Goal: Information Seeking & Learning: Find specific fact

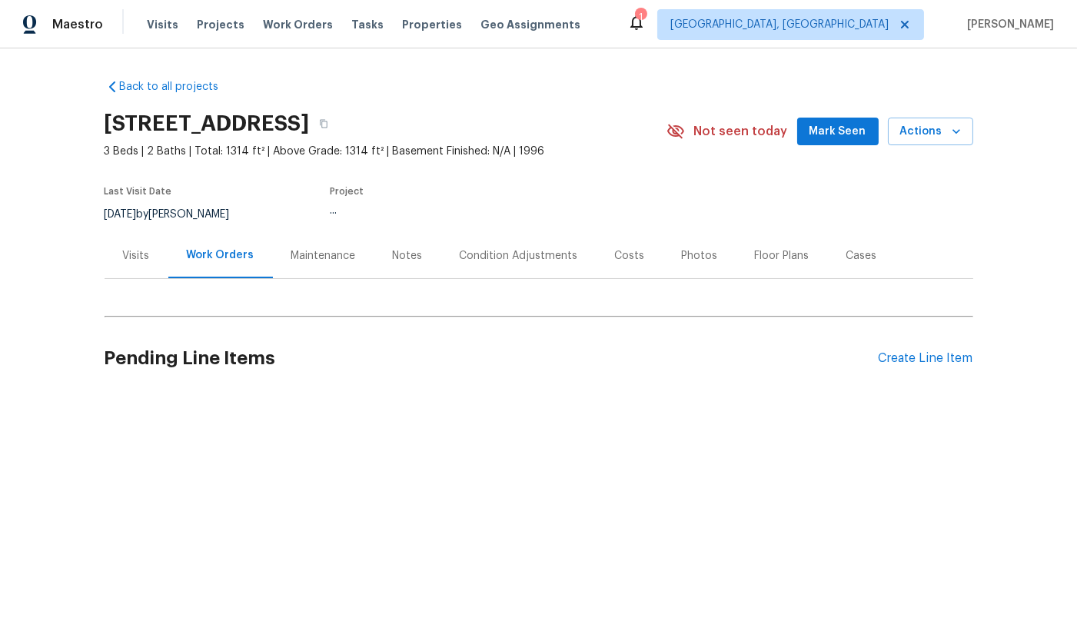
click at [133, 260] on div "Visits" at bounding box center [136, 255] width 27 height 15
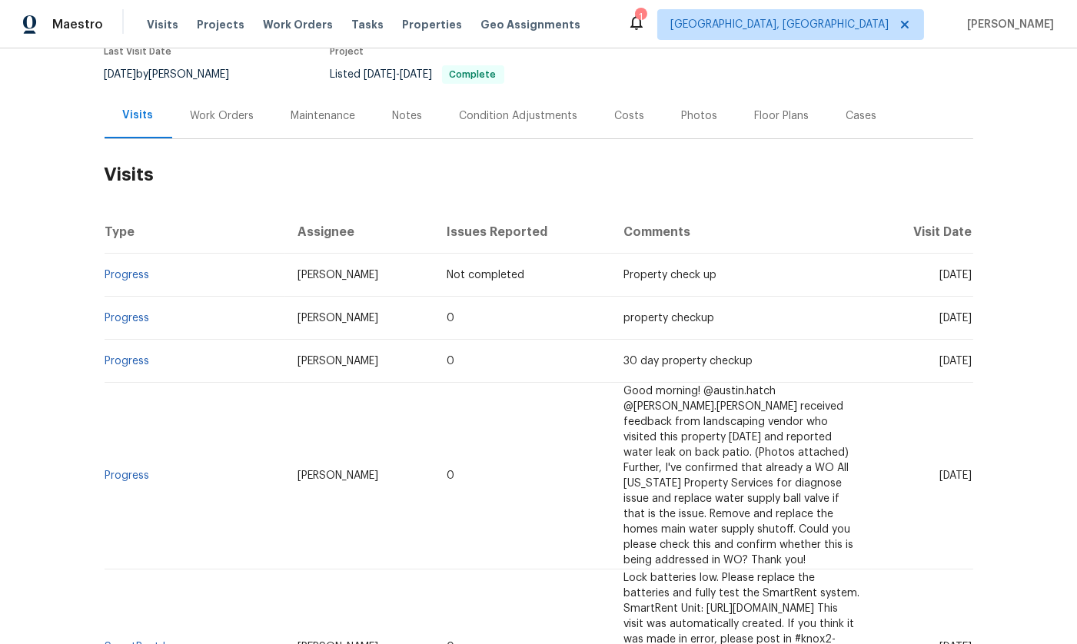
click at [185, 129] on div "Work Orders" at bounding box center [222, 115] width 101 height 45
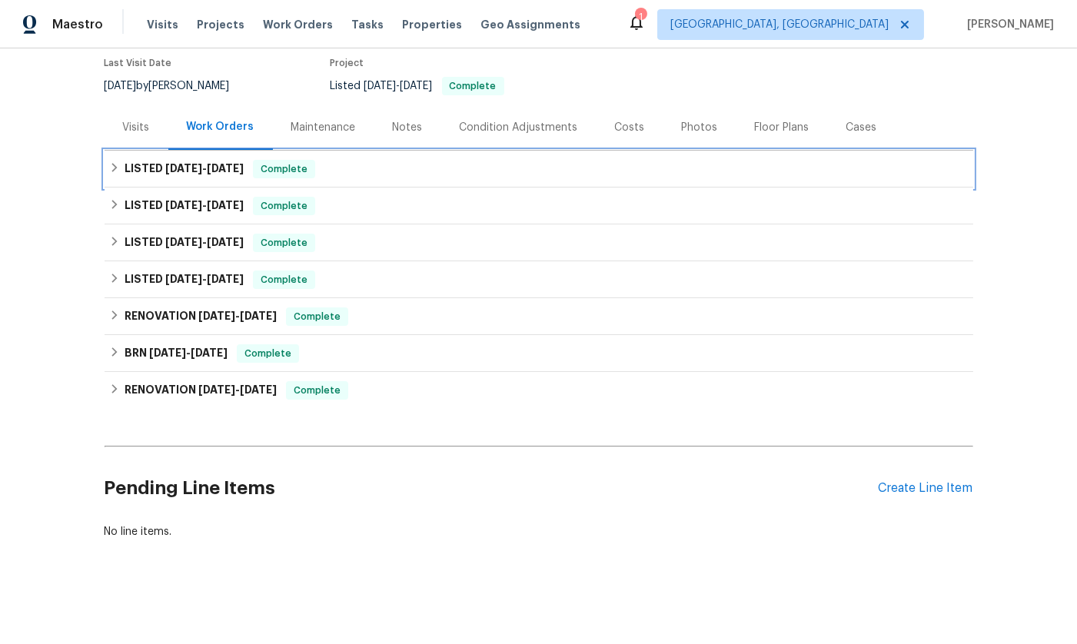
click at [111, 163] on icon at bounding box center [113, 167] width 5 height 9
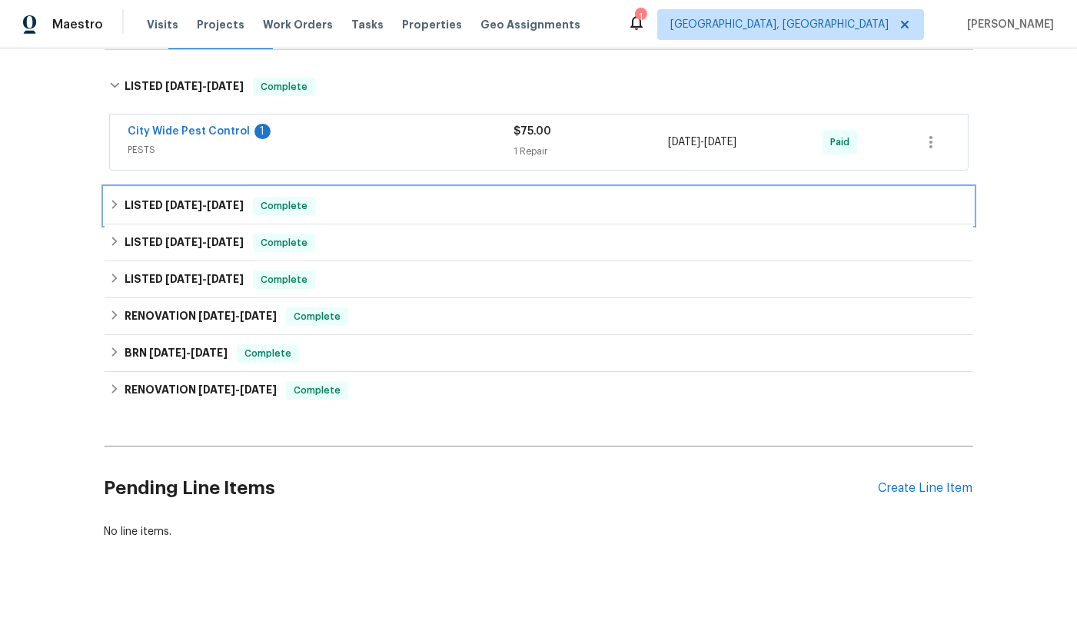
click at [109, 201] on icon at bounding box center [114, 204] width 11 height 11
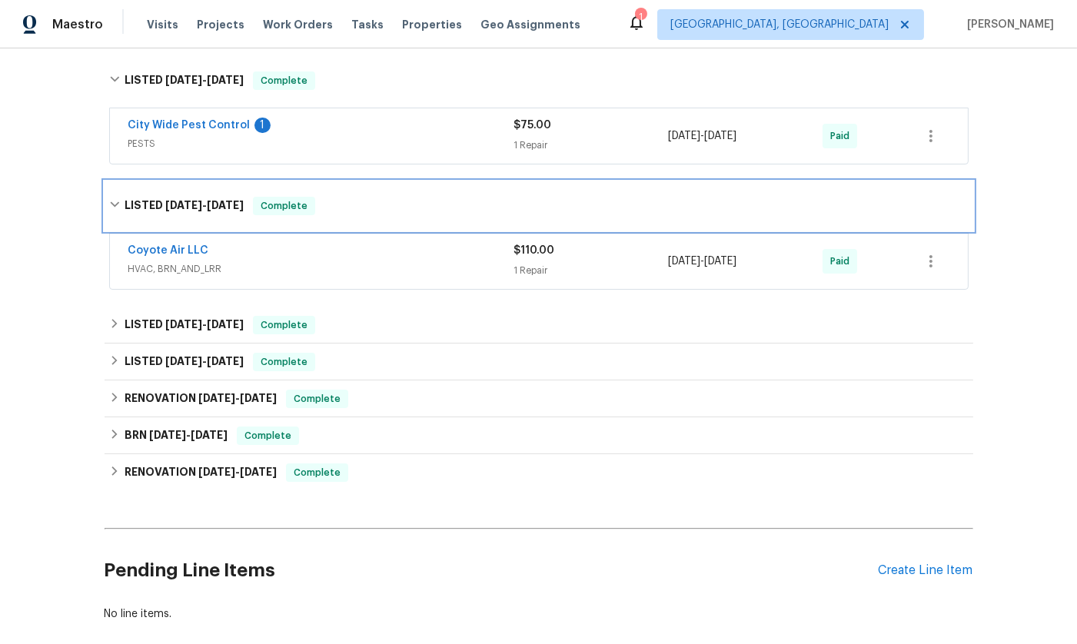
scroll to position [328, 0]
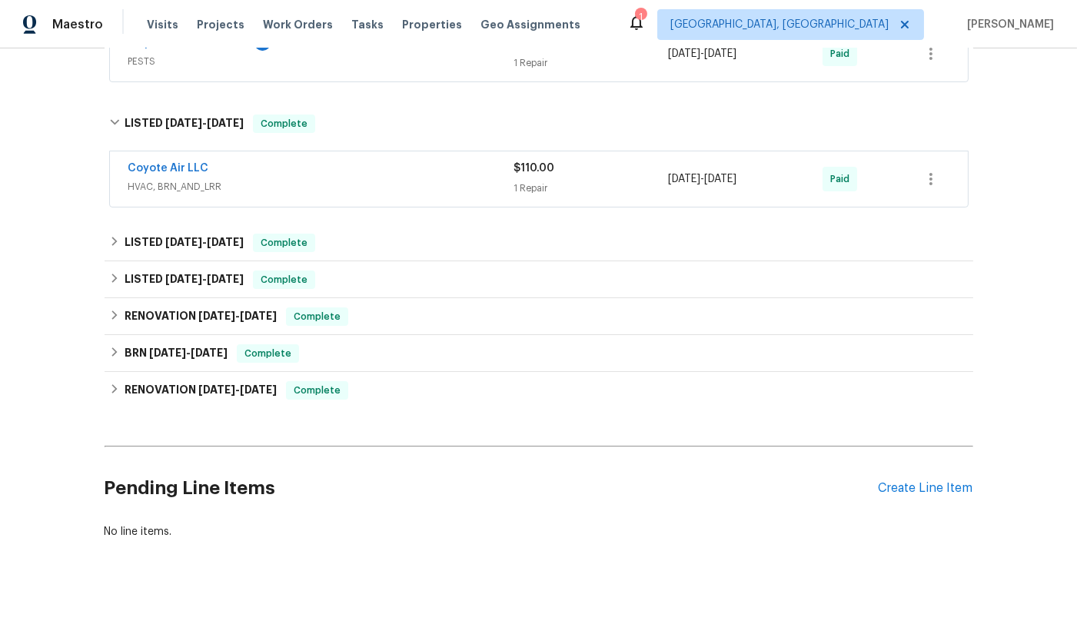
click at [105, 201] on div "Back to all projects [STREET_ADDRESS] 3 Beds | 2 Baths | Total: 1314 ft² | Abov…" at bounding box center [539, 150] width 869 height 803
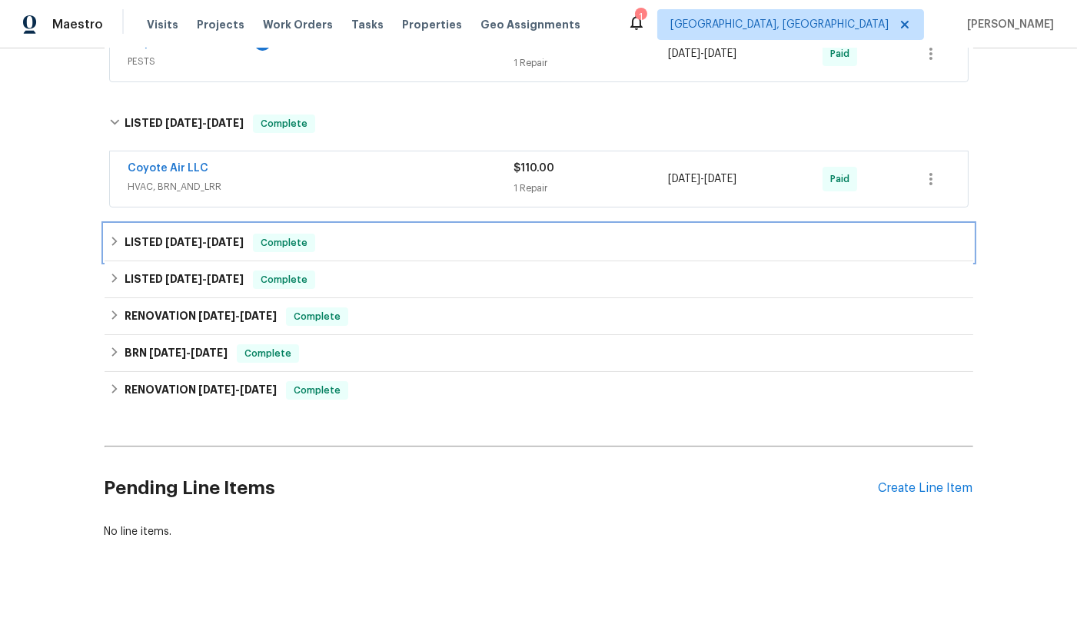
click at [109, 236] on icon at bounding box center [114, 241] width 11 height 11
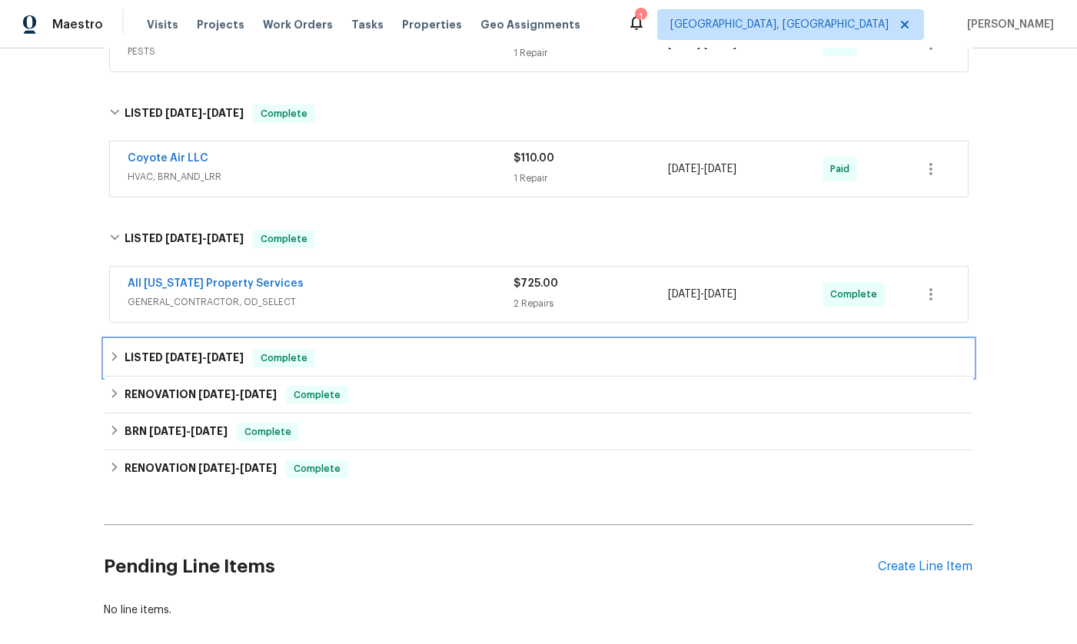
click at [115, 350] on div "LISTED [DATE] - [DATE] Complete" at bounding box center [539, 358] width 860 height 18
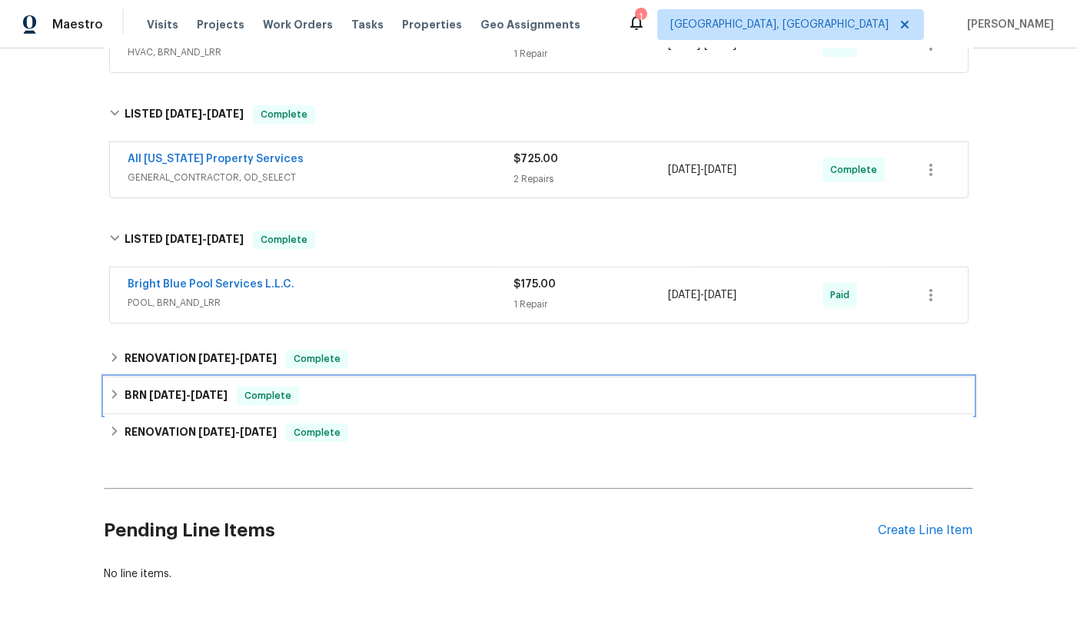
click at [111, 378] on div "BRN [DATE] - [DATE] Complete" at bounding box center [539, 396] width 869 height 37
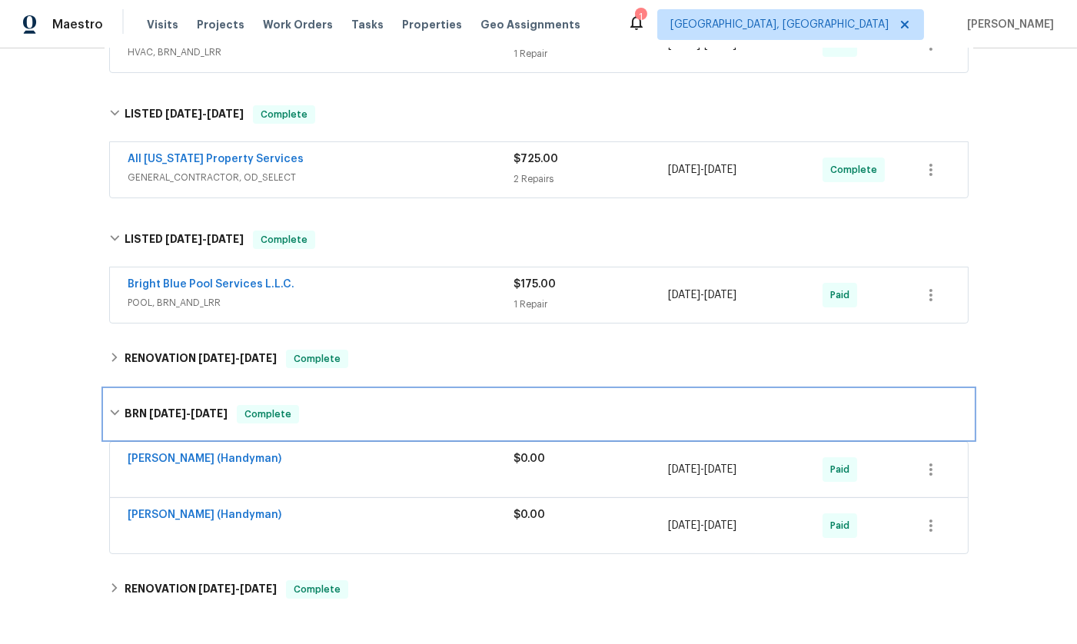
scroll to position [481, 0]
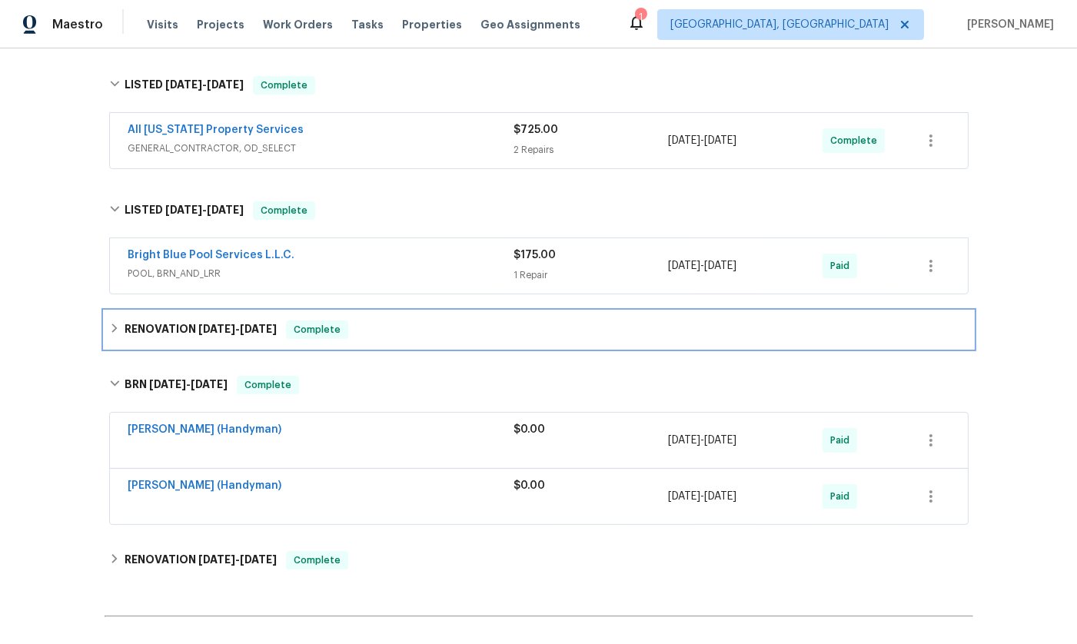
click at [109, 334] on div "RENOVATION [DATE] - [DATE] Complete" at bounding box center [539, 330] width 860 height 18
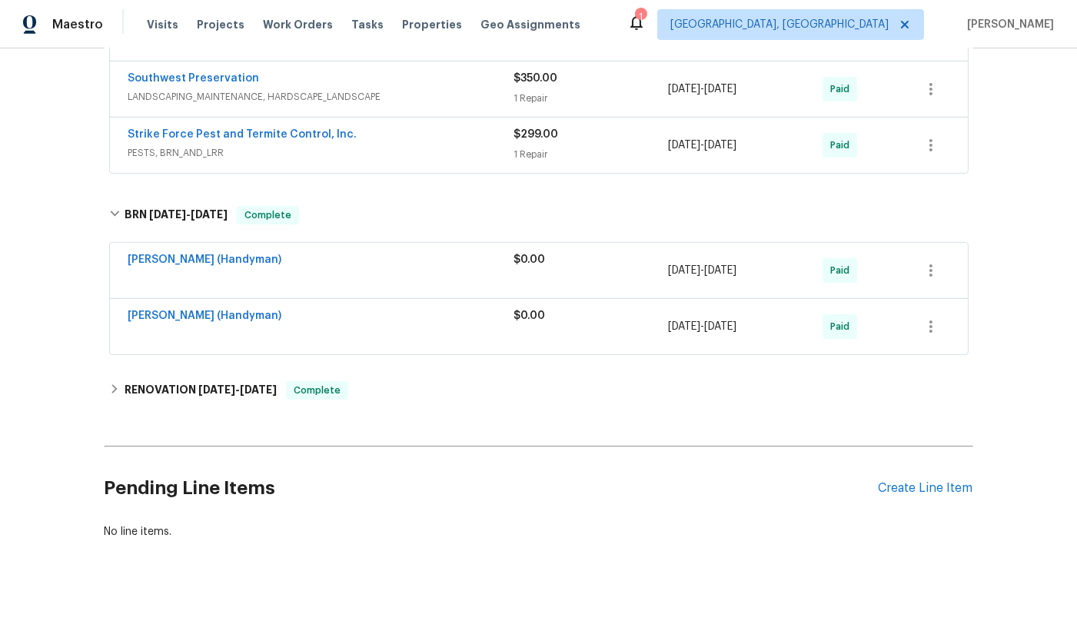
scroll to position [900, 0]
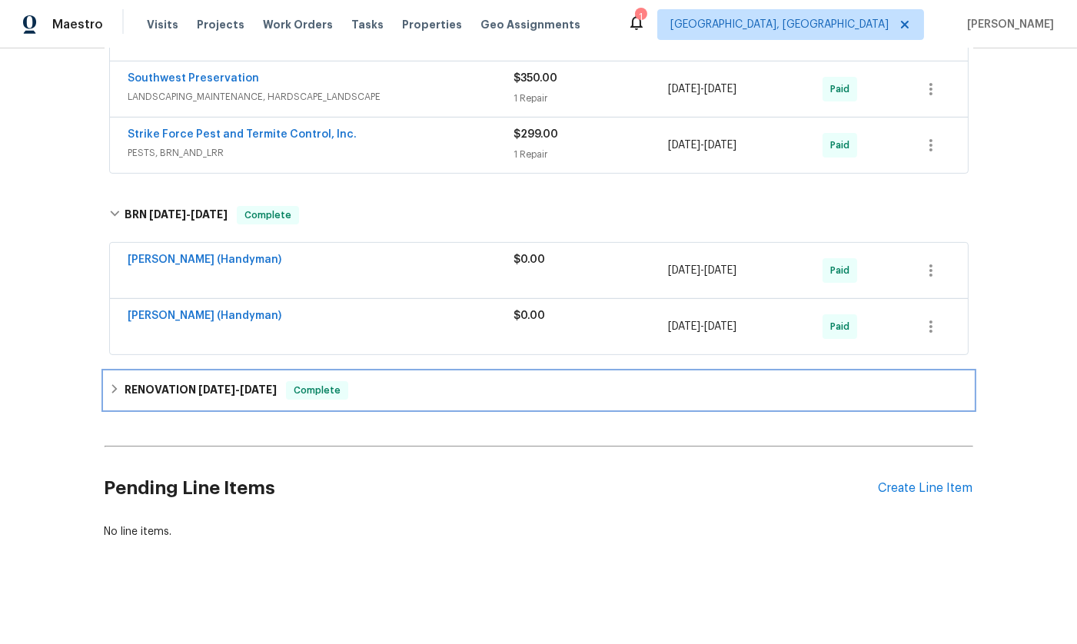
click at [110, 384] on div "RENOVATION [DATE] - [DATE] Complete" at bounding box center [539, 390] width 860 height 18
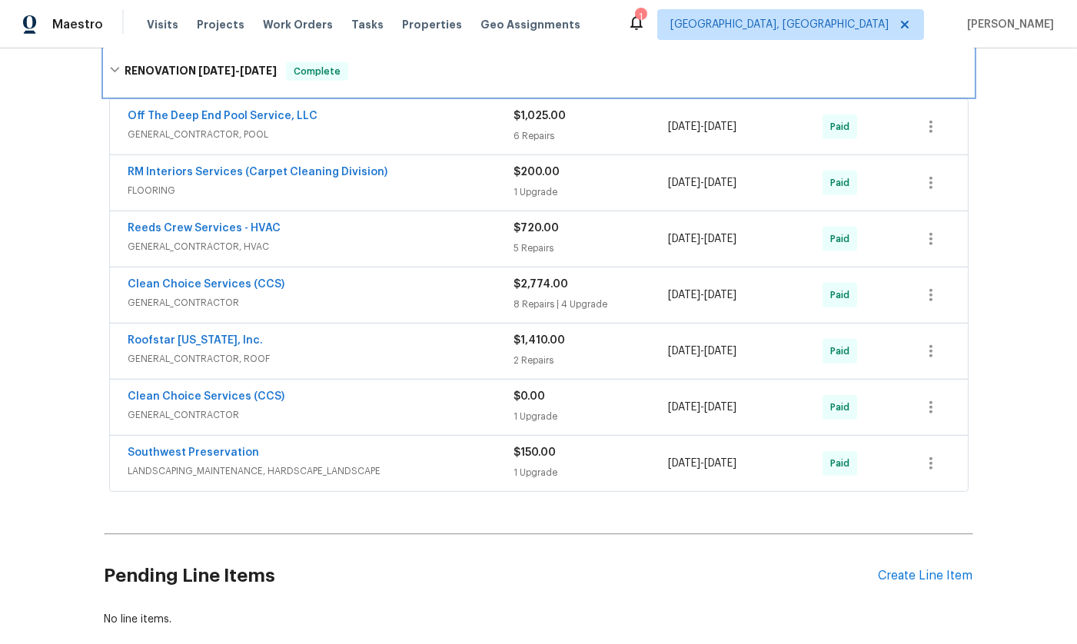
scroll to position [1220, 0]
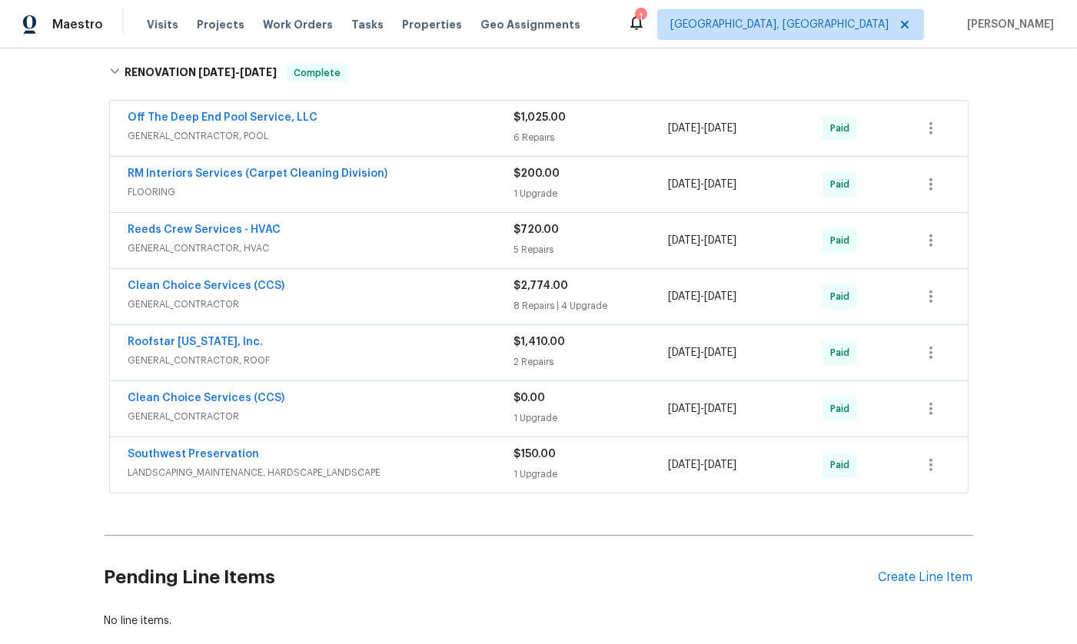
click at [307, 353] on span "GENERAL_CONTRACTOR, ROOF" at bounding box center [321, 360] width 386 height 15
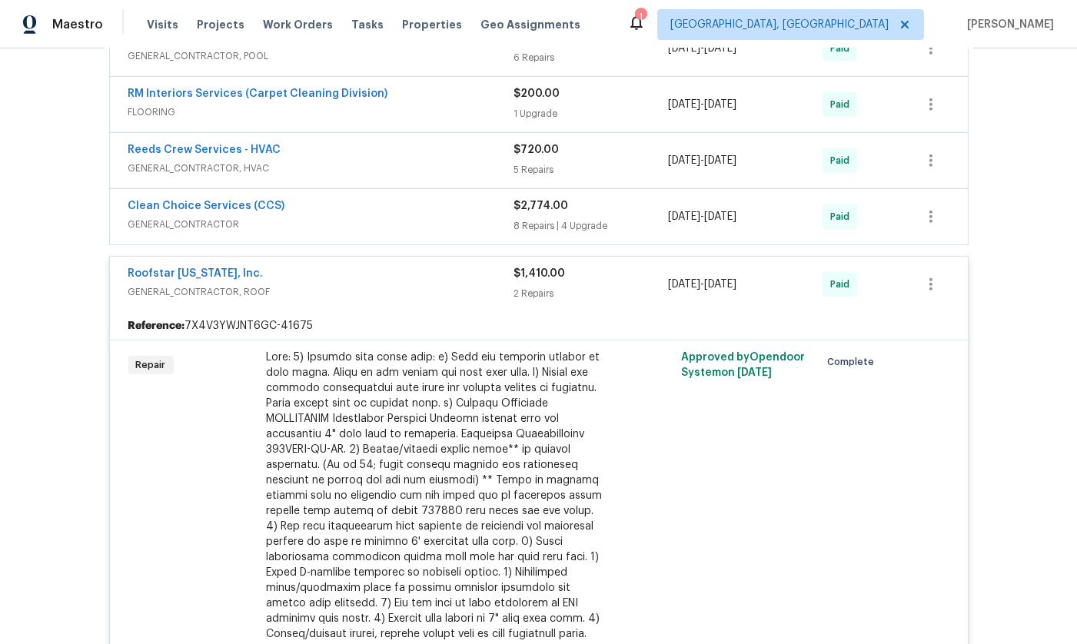
scroll to position [1297, 0]
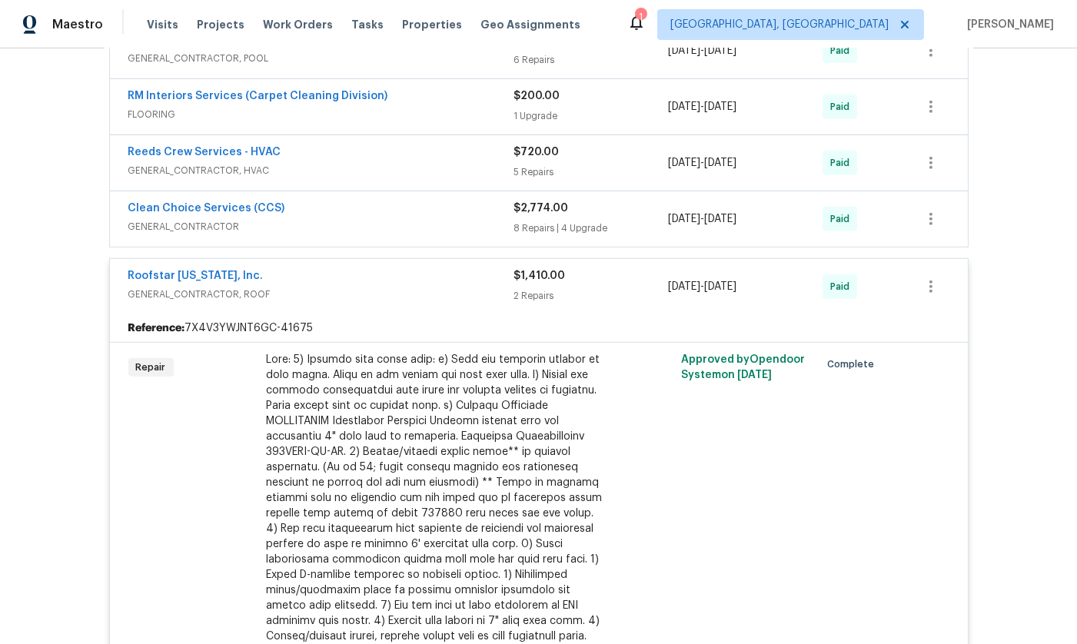
click at [278, 268] on div "Roofstar [US_STATE], Inc." at bounding box center [321, 277] width 386 height 18
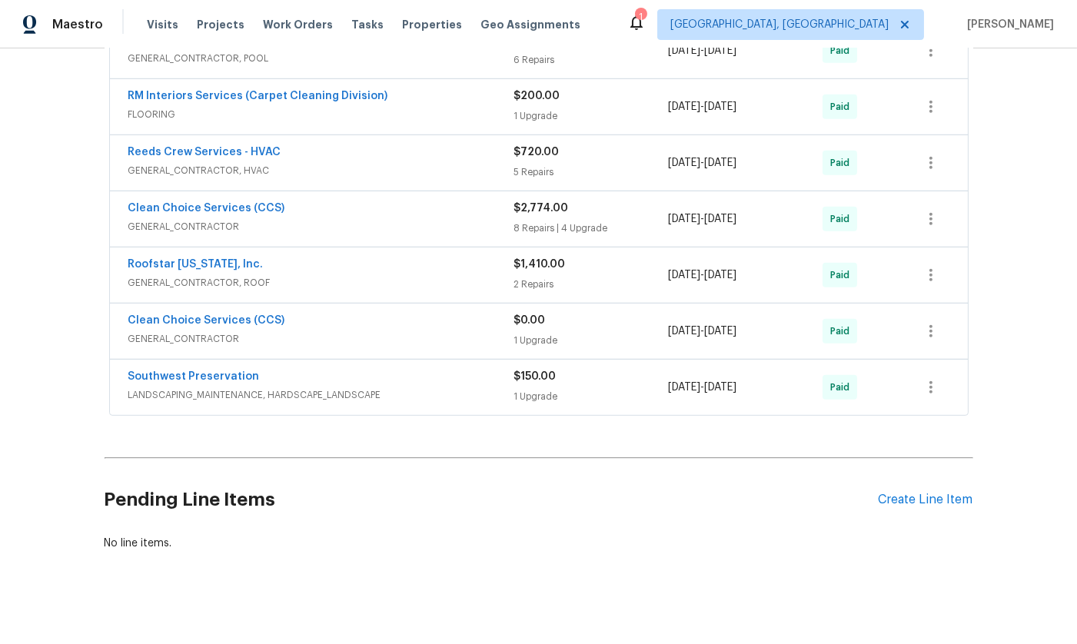
click at [299, 219] on span "GENERAL_CONTRACTOR" at bounding box center [321, 226] width 386 height 15
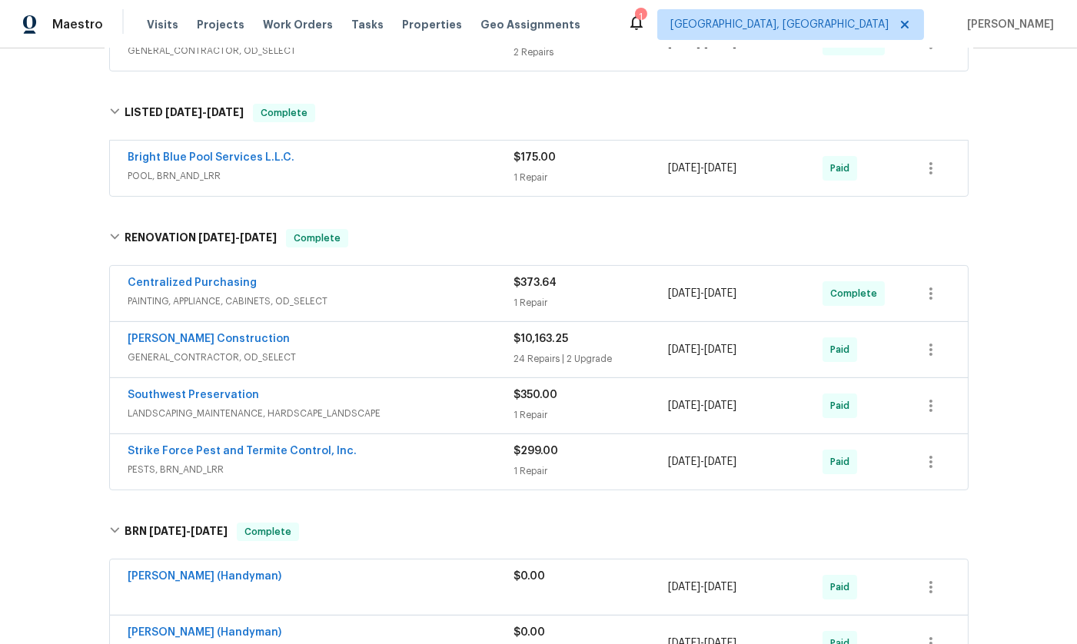
scroll to position [581, 0]
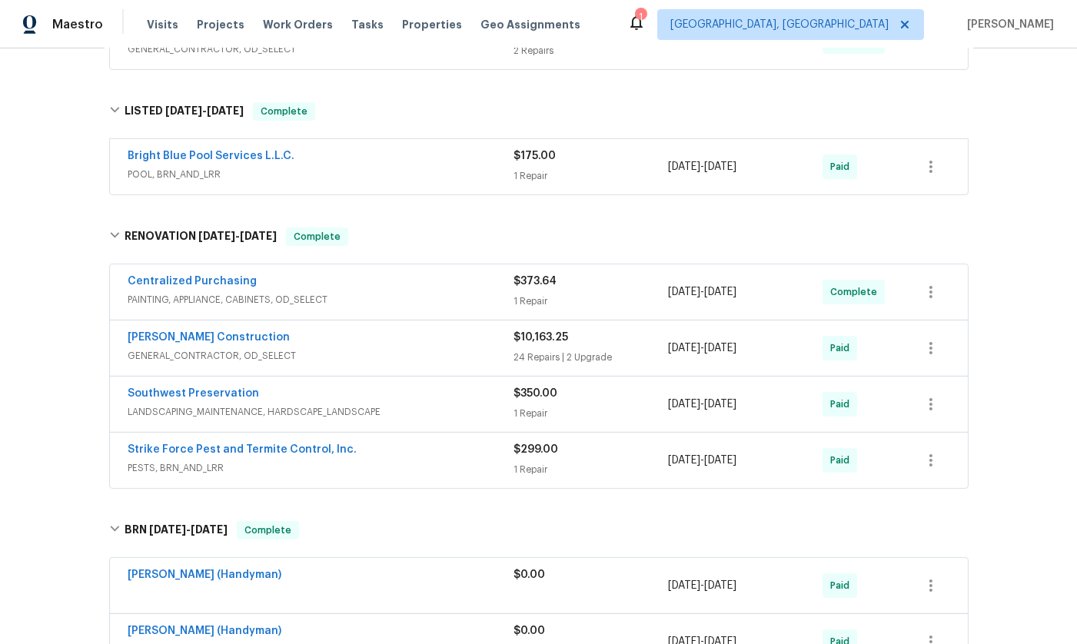
click at [311, 338] on div "[PERSON_NAME] Construction" at bounding box center [321, 339] width 386 height 18
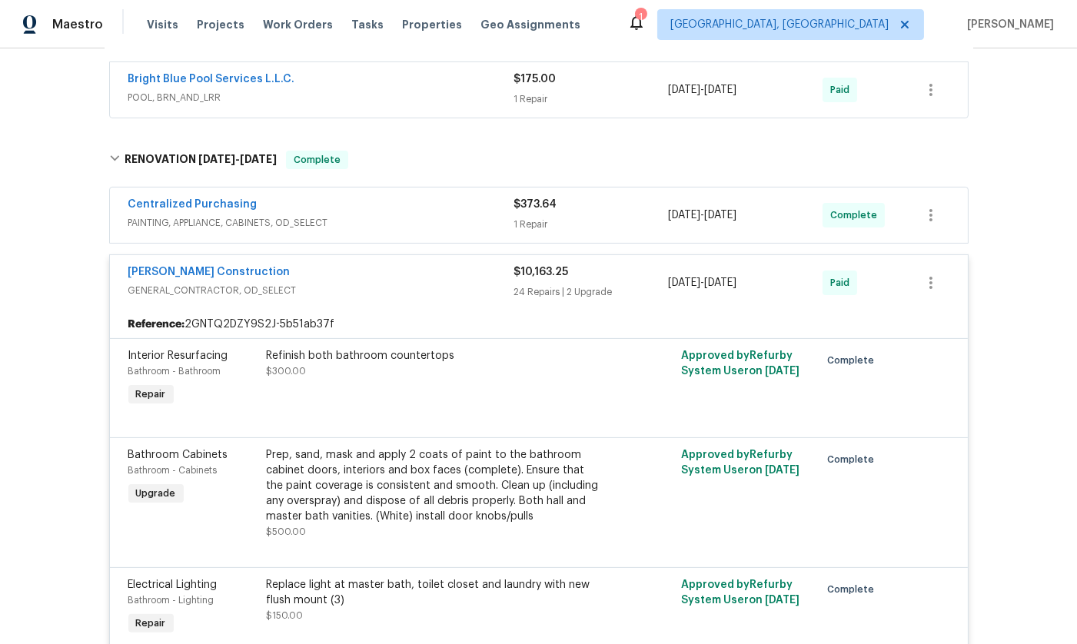
scroll to position [660, 0]
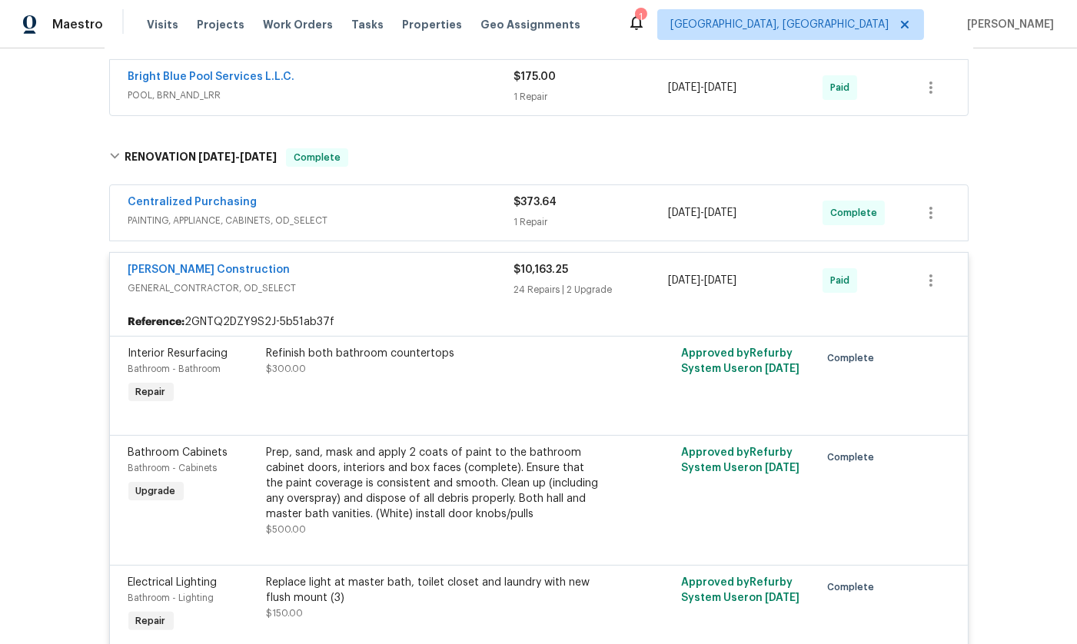
click at [310, 256] on div "[PERSON_NAME] Construction GENERAL_CONTRACTOR, OD_SELECT $10,163.25 24 Repairs …" at bounding box center [539, 280] width 858 height 55
click at [309, 264] on div "[PERSON_NAME] Construction" at bounding box center [321, 271] width 386 height 18
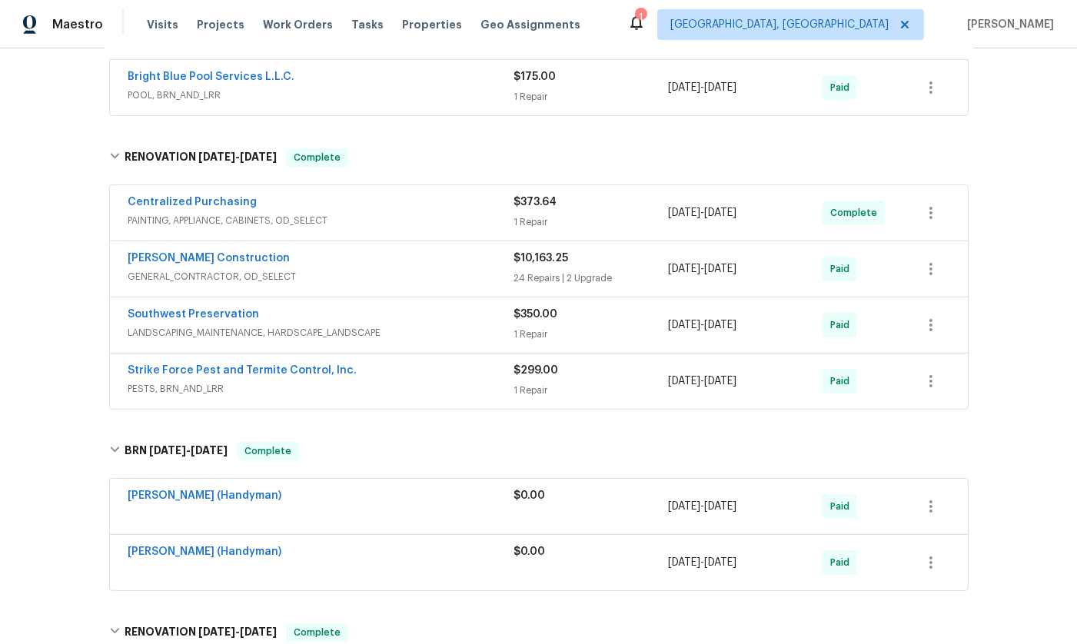
click at [336, 316] on div "Southwest Preservation" at bounding box center [321, 316] width 386 height 18
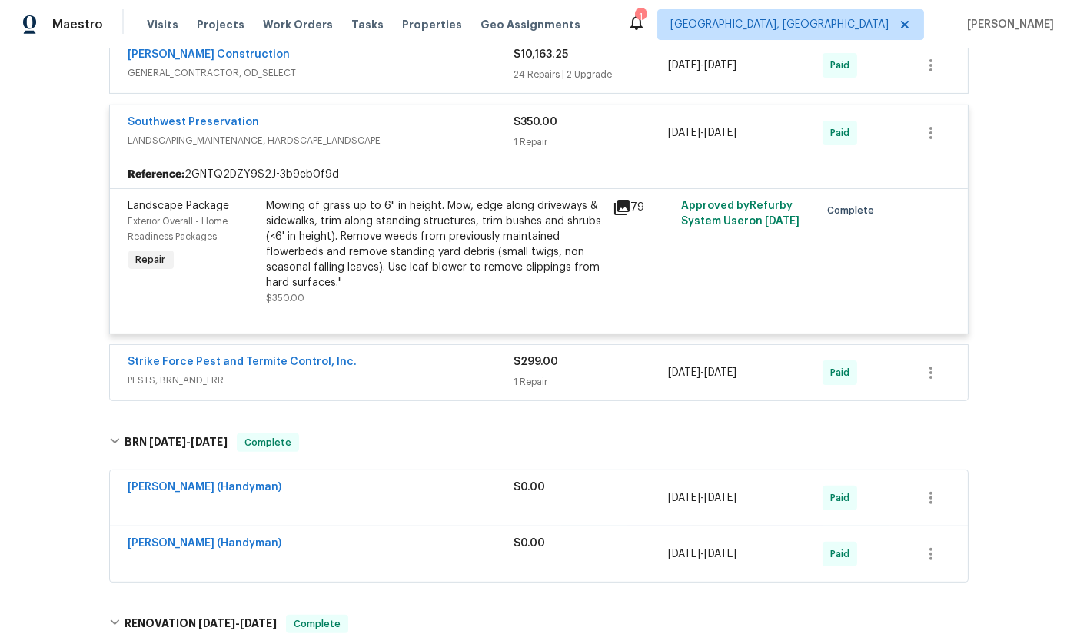
scroll to position [867, 0]
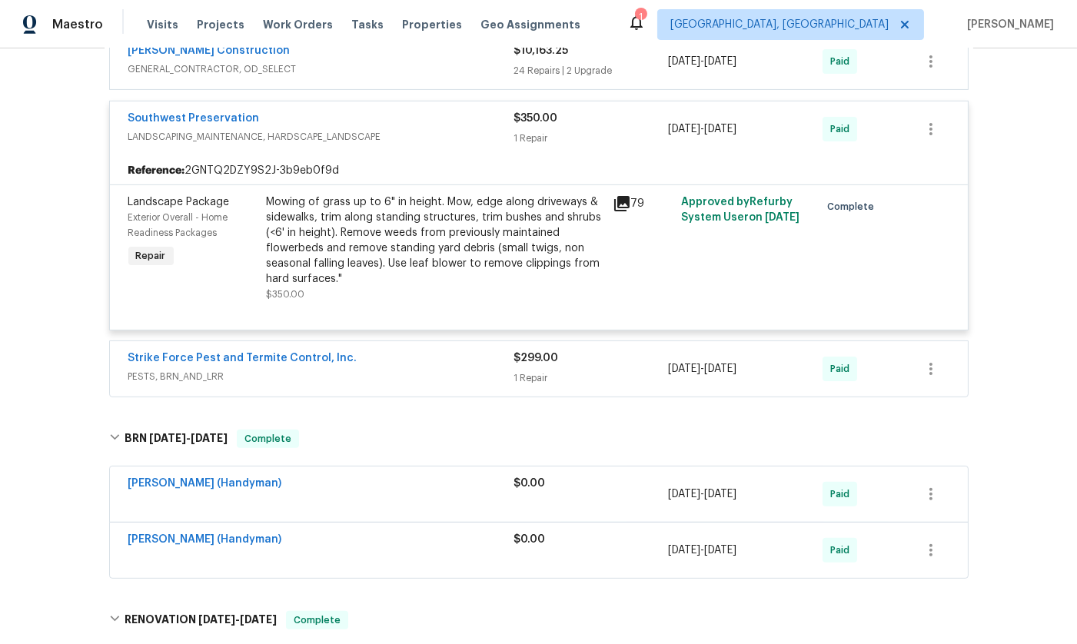
click at [342, 358] on div "Strike Force Pest and Termite Control, Inc." at bounding box center [321, 360] width 386 height 18
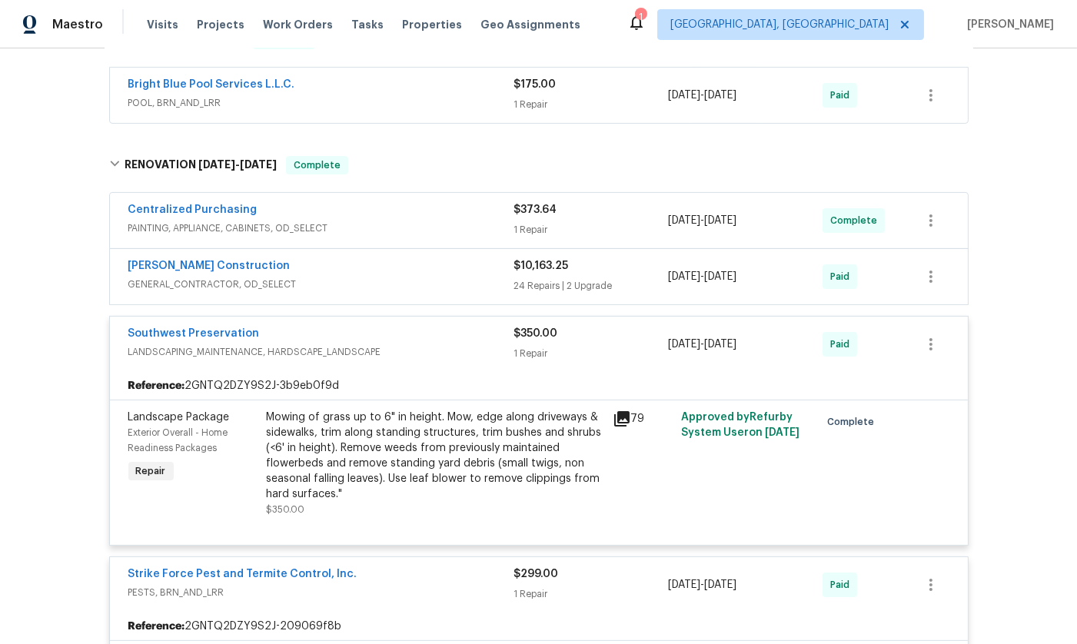
scroll to position [647, 0]
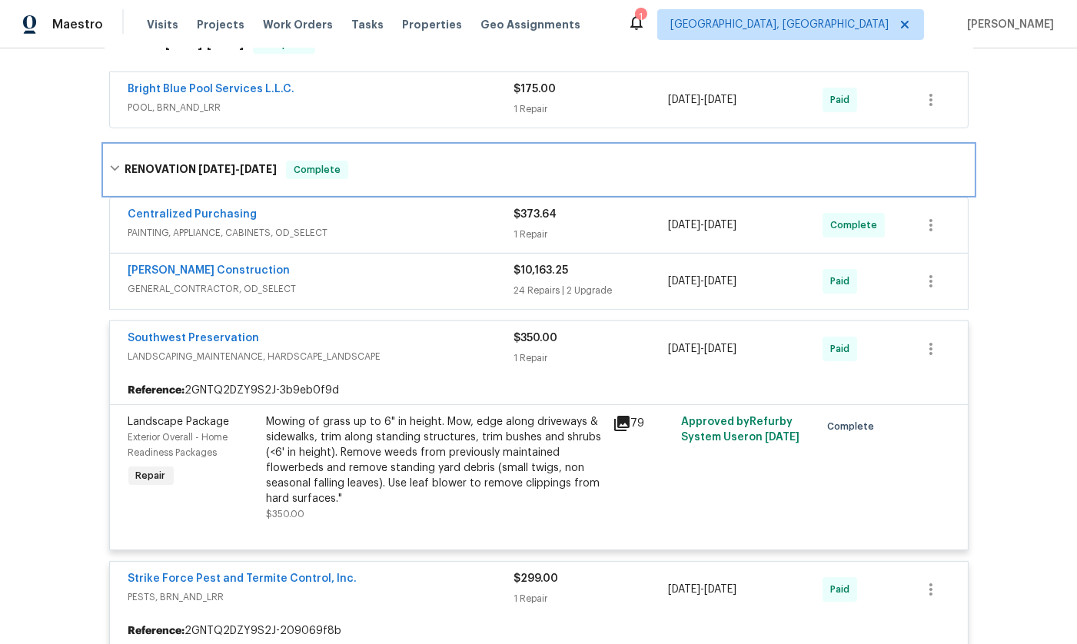
click at [110, 156] on div "RENOVATION [DATE] - [DATE] Complete" at bounding box center [539, 169] width 869 height 49
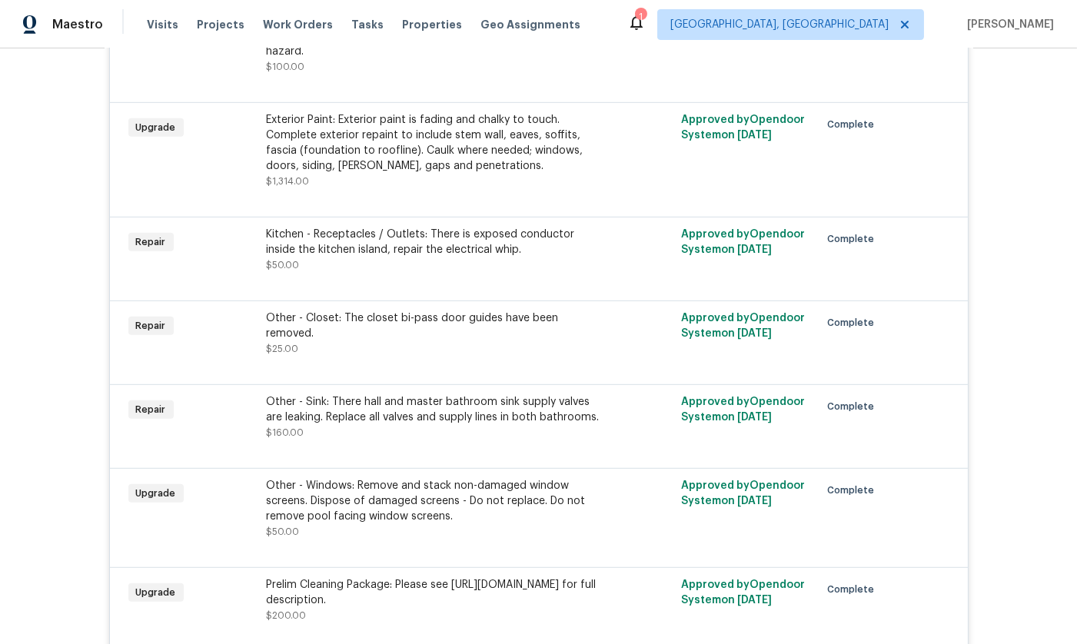
scroll to position [2185, 0]
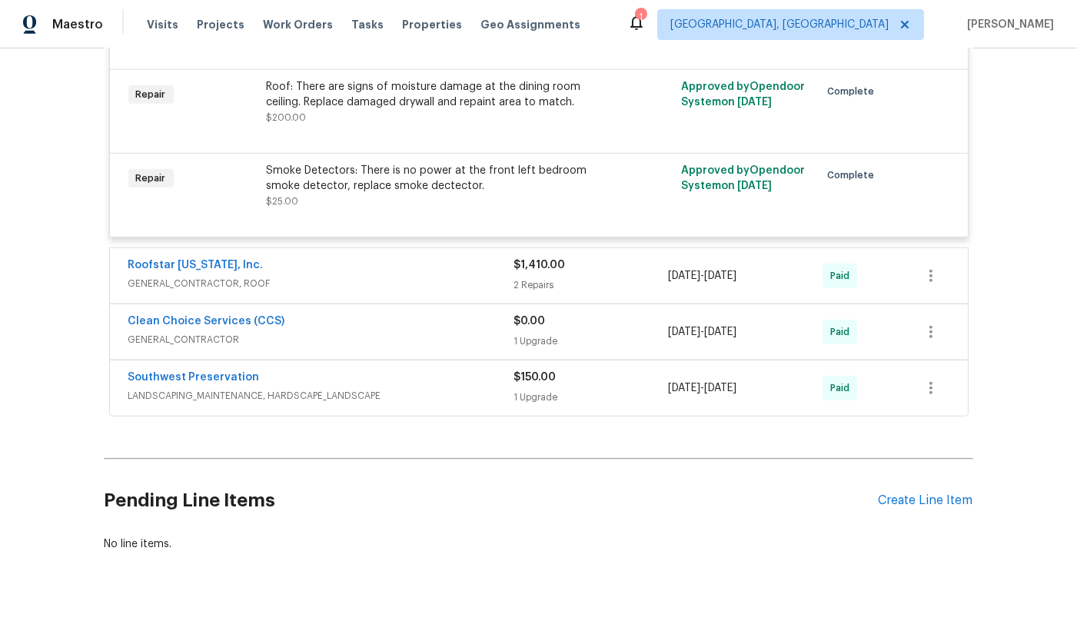
click at [300, 248] on div "Roofstar [US_STATE], Inc. GENERAL_CONTRACTOR, ROOF $1,410.00 2 Repairs [DATE] -…" at bounding box center [539, 275] width 858 height 55
click at [306, 276] on span "GENERAL_CONTRACTOR, ROOF" at bounding box center [321, 283] width 386 height 15
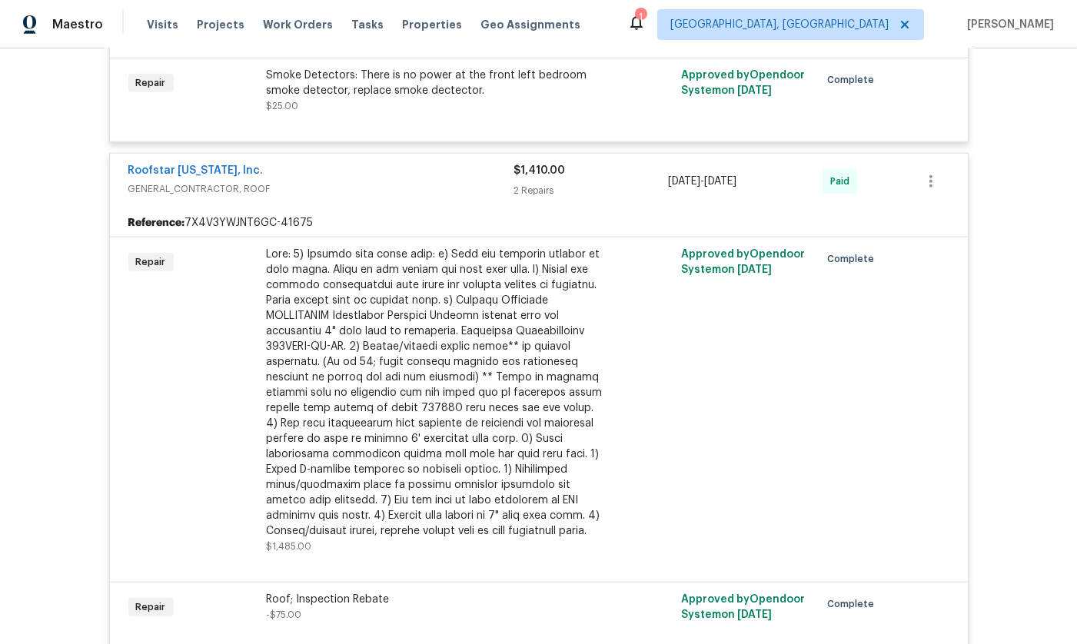
scroll to position [2254, 0]
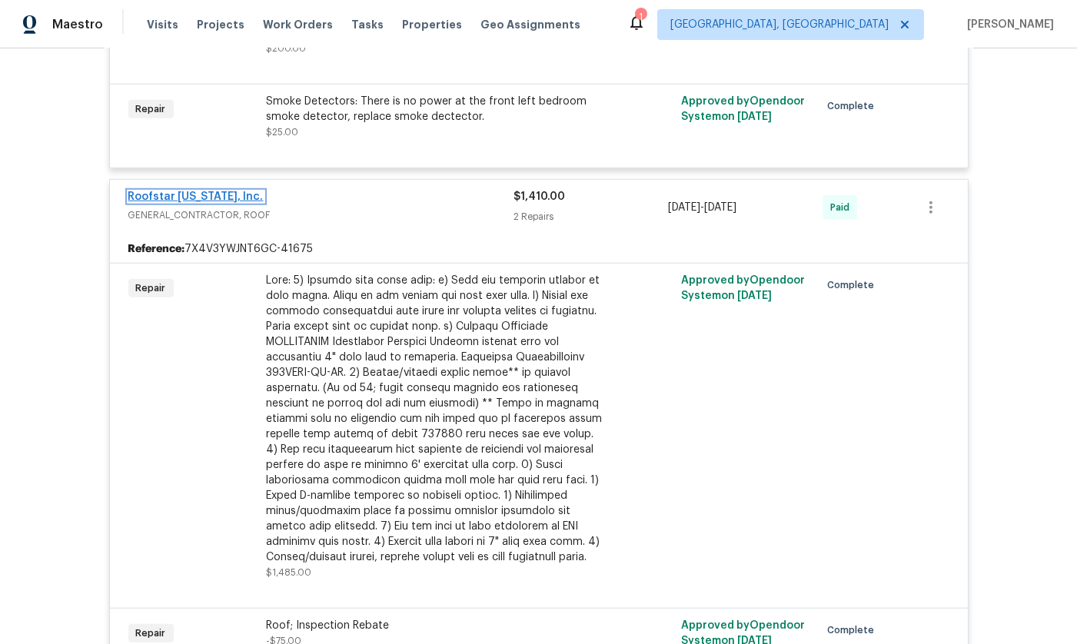
click at [156, 191] on link "Roofstar [US_STATE], Inc." at bounding box center [195, 196] width 135 height 11
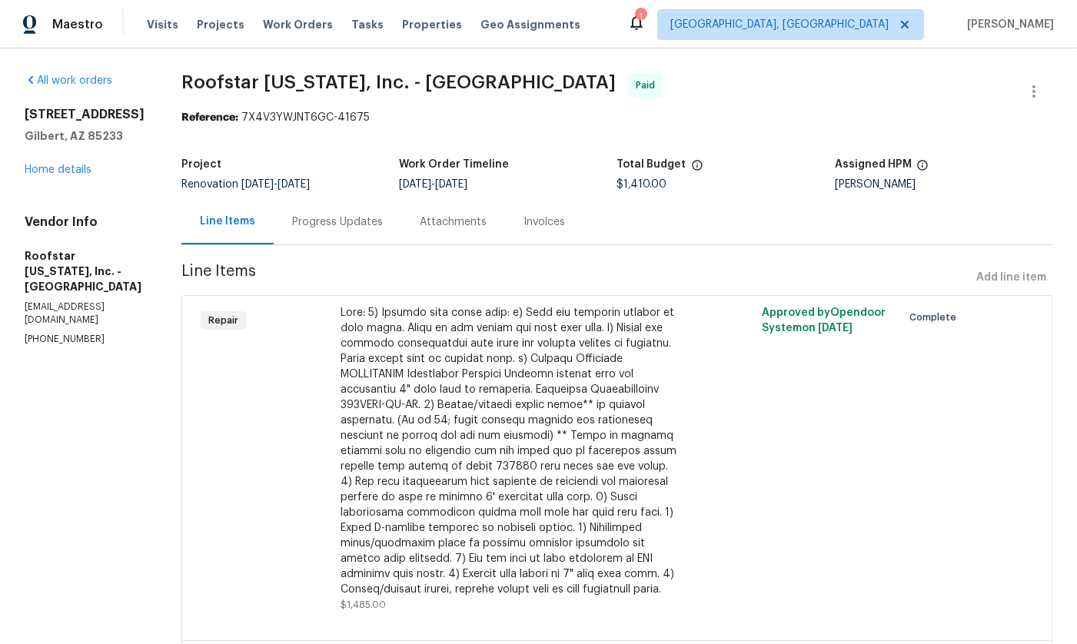
click at [37, 163] on div "[STREET_ADDRESS] Home details" at bounding box center [85, 142] width 120 height 71
click at [38, 165] on link "Home details" at bounding box center [58, 170] width 67 height 11
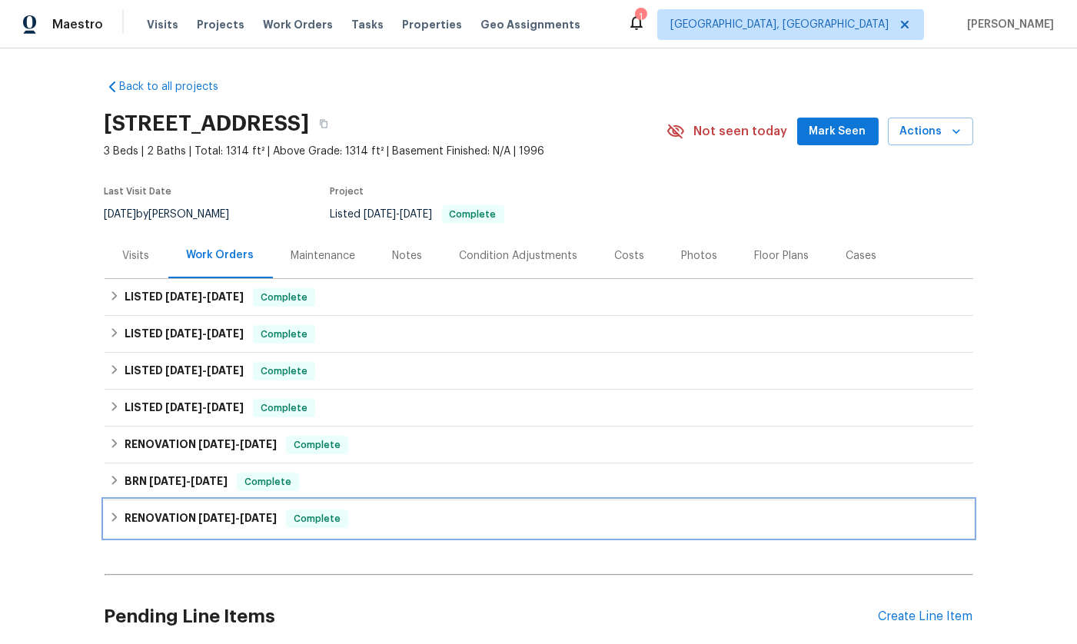
click at [109, 513] on icon at bounding box center [114, 517] width 11 height 11
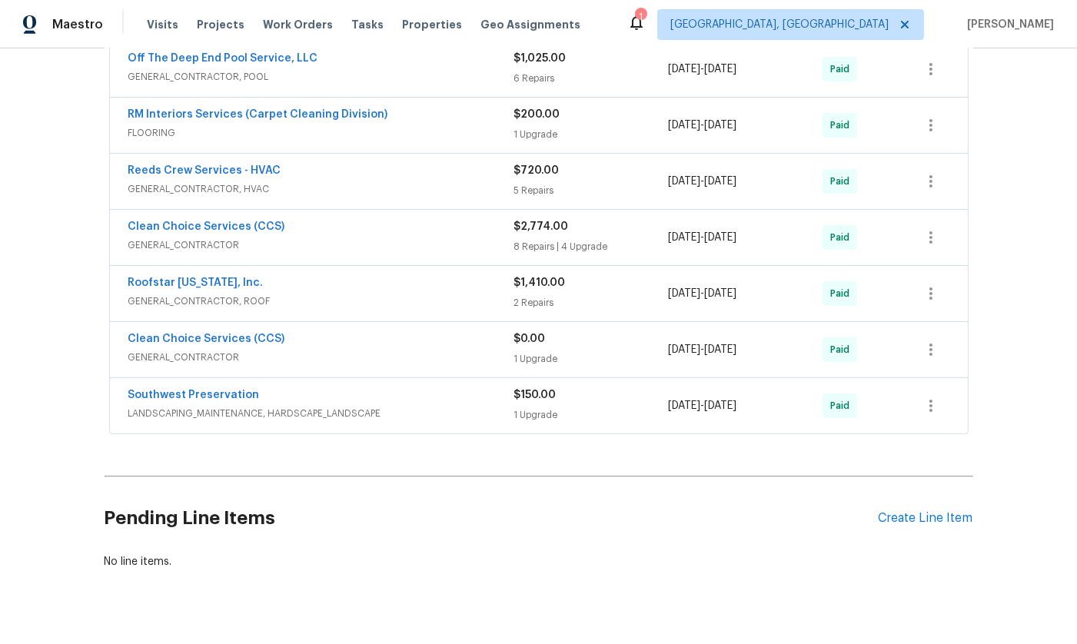
scroll to position [521, 0]
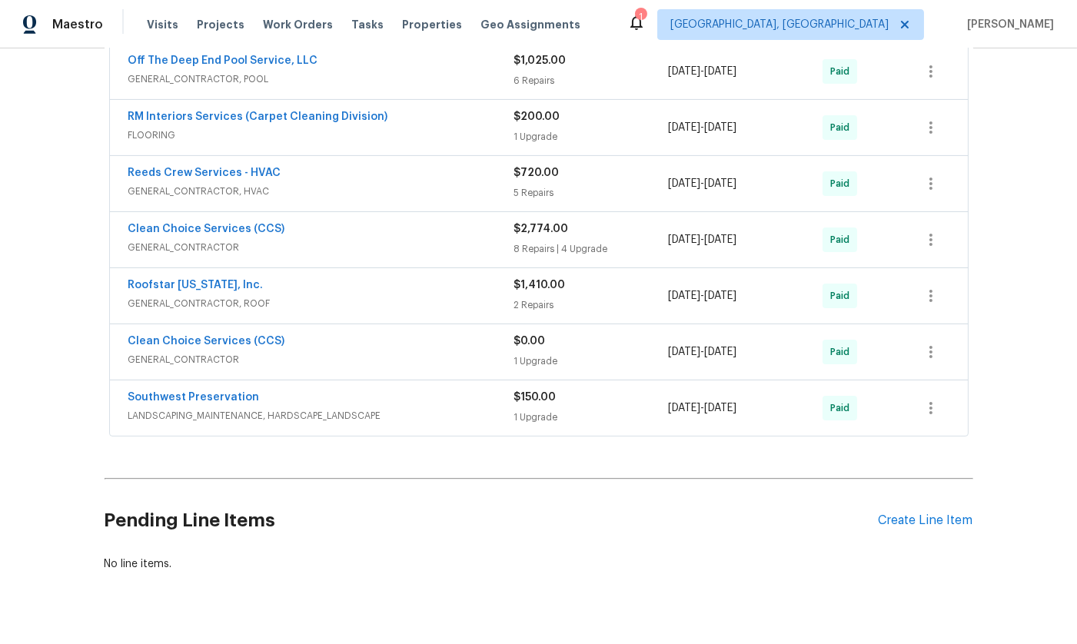
click at [319, 288] on div "Roofstar [US_STATE], Inc." at bounding box center [321, 287] width 386 height 18
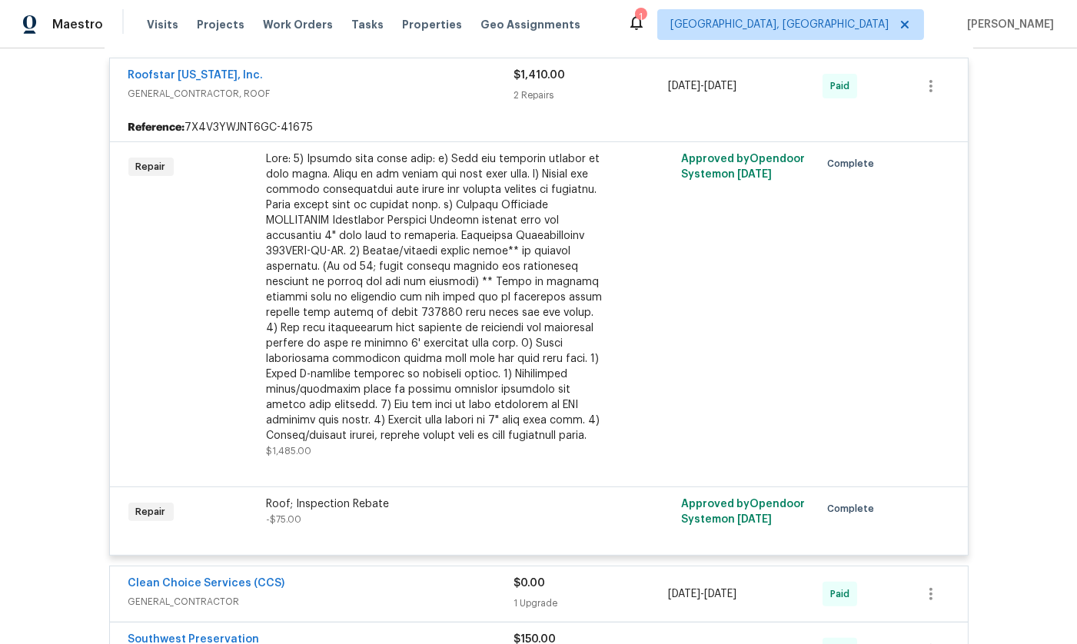
scroll to position [727, 0]
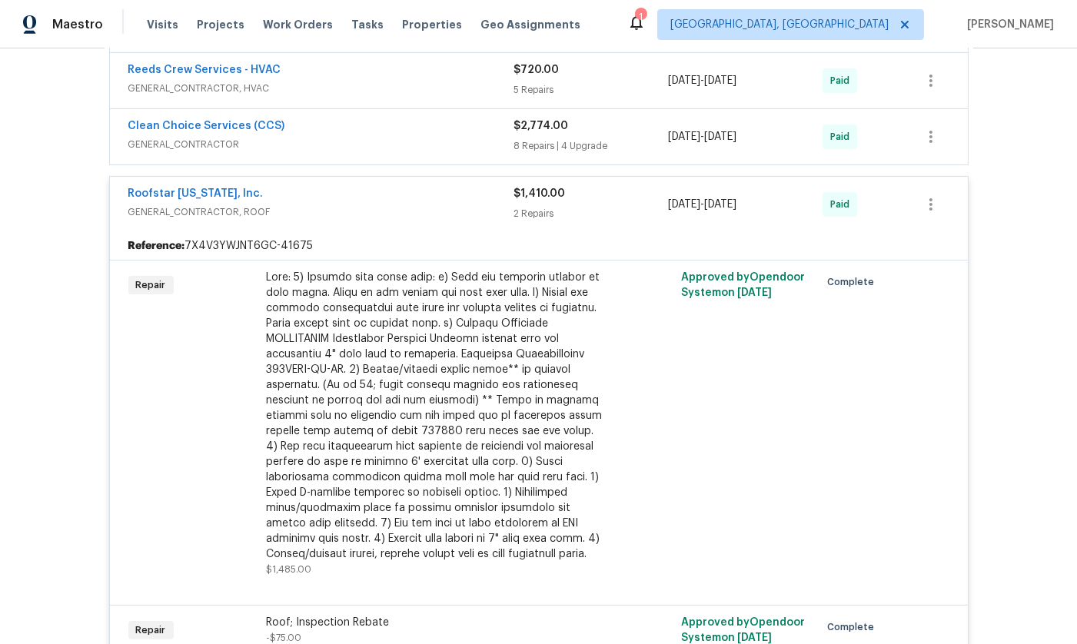
click at [292, 211] on span "GENERAL_CONTRACTOR, ROOF" at bounding box center [321, 212] width 386 height 15
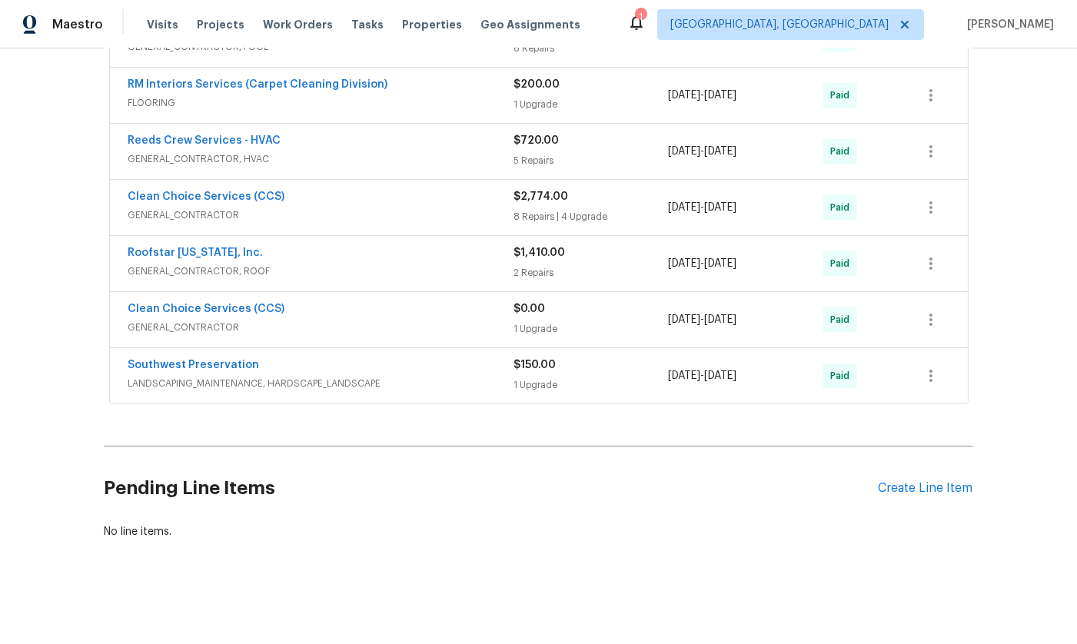
scroll to position [0, 0]
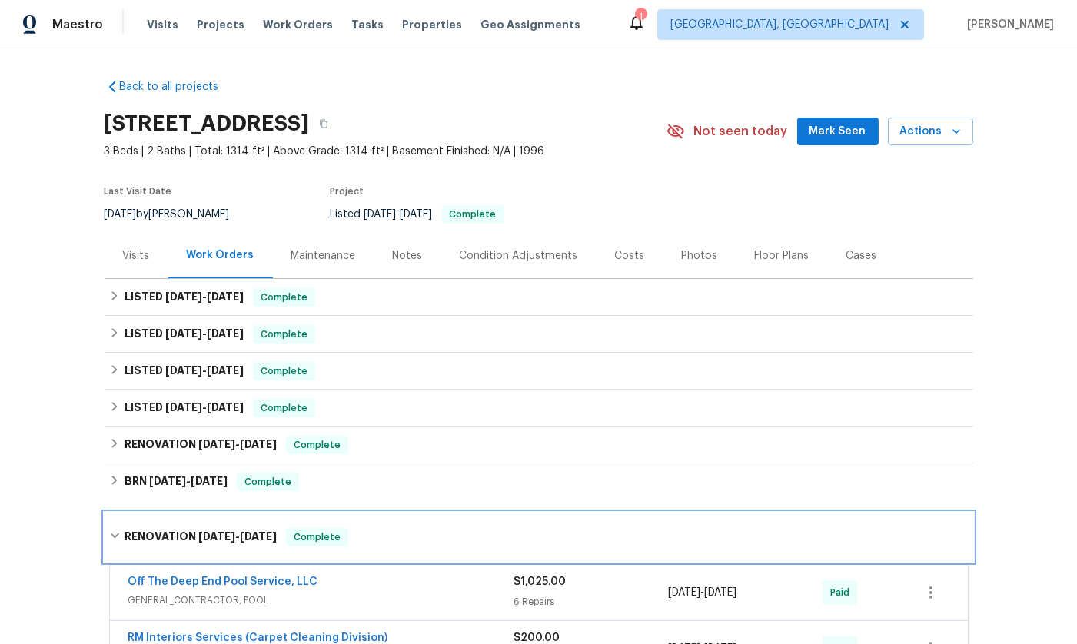
click at [109, 539] on icon at bounding box center [114, 536] width 11 height 11
